Goal: Check status: Check status

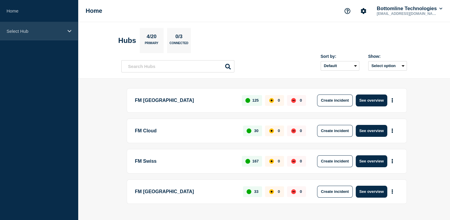
click at [34, 32] on p "Select Hub" at bounding box center [35, 31] width 57 height 5
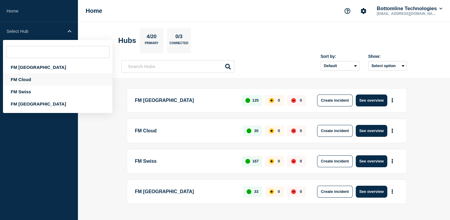
click at [23, 80] on div "FM Cloud" at bounding box center [58, 79] width 110 height 12
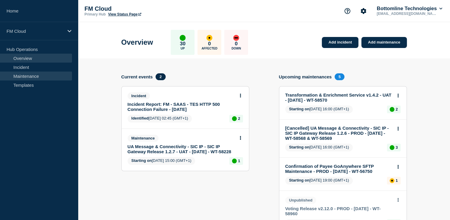
click at [26, 74] on link "Maintenance" at bounding box center [36, 75] width 72 height 9
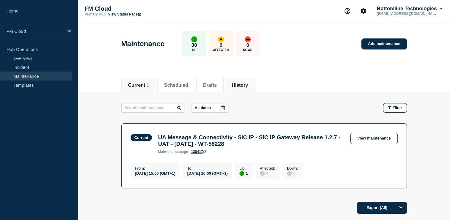
click at [246, 86] on button "History" at bounding box center [240, 84] width 16 height 5
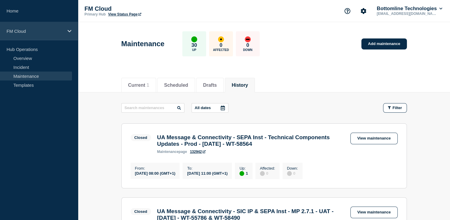
click at [15, 29] on p "FM Cloud" at bounding box center [35, 31] width 57 height 5
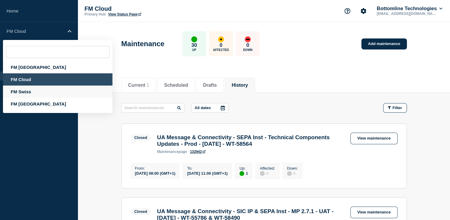
click at [21, 90] on div "FM Swiss" at bounding box center [58, 91] width 110 height 12
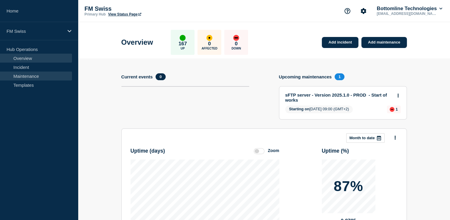
click at [37, 77] on link "Maintenance" at bounding box center [36, 75] width 72 height 9
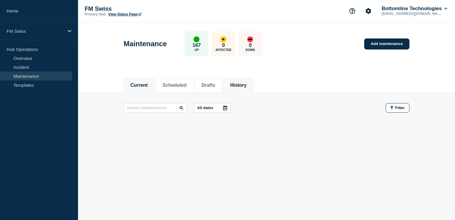
click at [251, 90] on li "History" at bounding box center [238, 85] width 30 height 15
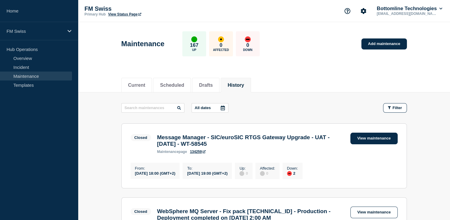
click at [366, 140] on link "View maintenance" at bounding box center [374, 138] width 47 height 12
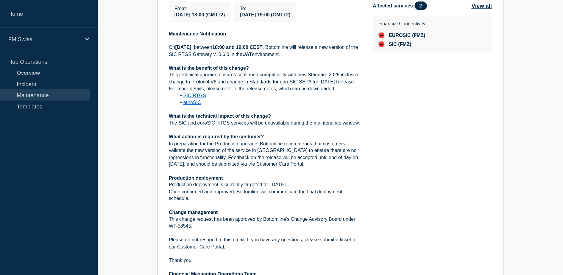
scroll to position [119, 0]
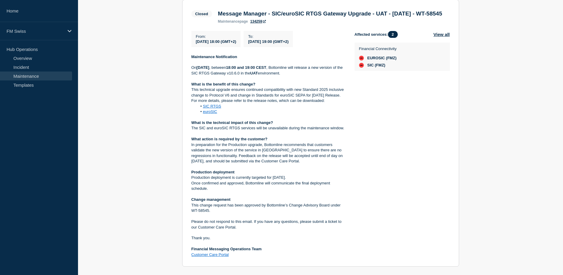
click at [455, 177] on div "Back Back to Maintenances Closed Message Manager - SIC/euroSIC RTGS Gateway Upg…" at bounding box center [320, 177] width 485 height 409
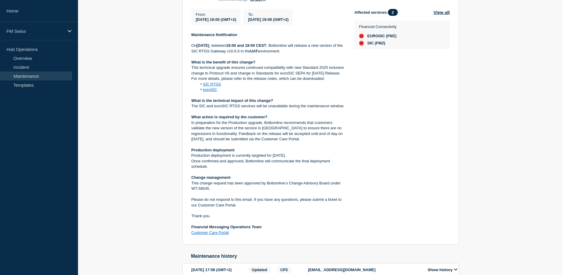
scroll to position [0, 0]
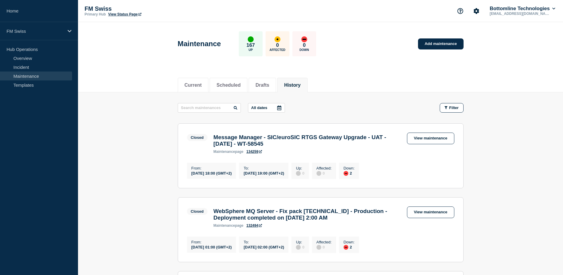
click at [295, 87] on button "History" at bounding box center [292, 84] width 16 height 5
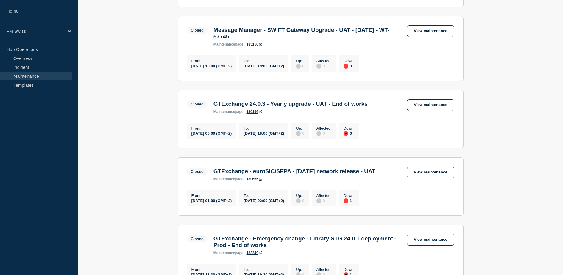
scroll to position [335, 0]
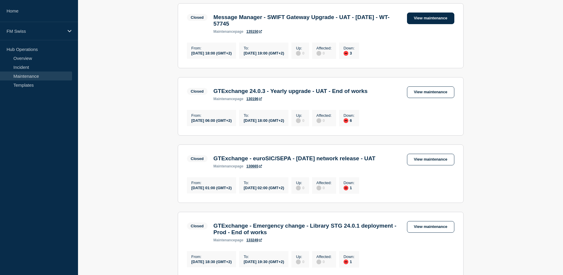
click at [428, 24] on link "View maintenance" at bounding box center [430, 19] width 47 height 12
